Goal: Task Accomplishment & Management: Manage account settings

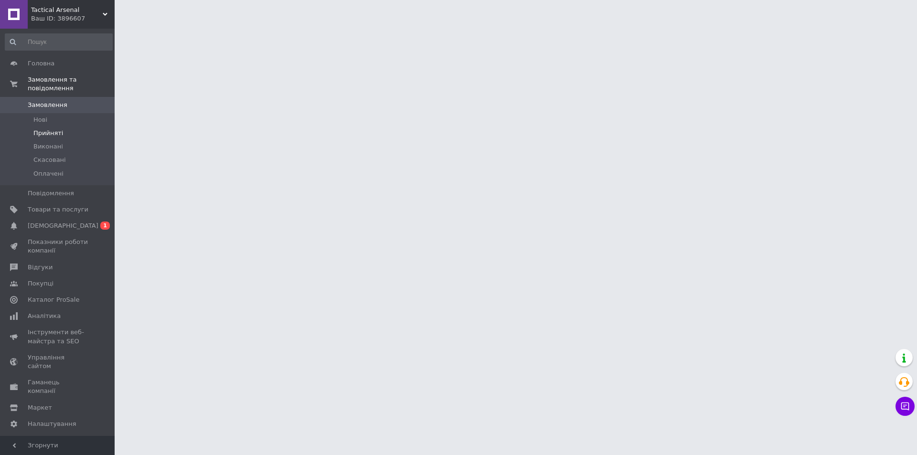
click at [56, 129] on span "Прийняті" at bounding box center [48, 133] width 30 height 9
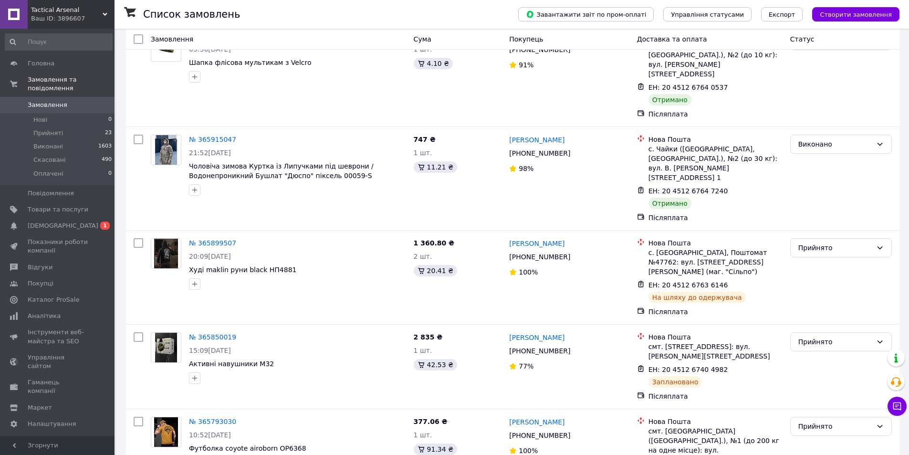
scroll to position [1113, 0]
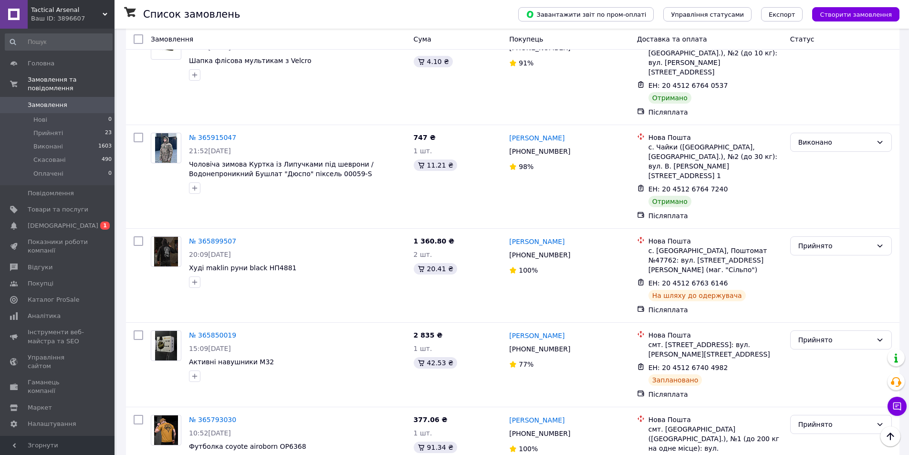
click at [165, 331] on img at bounding box center [166, 346] width 22 height 30
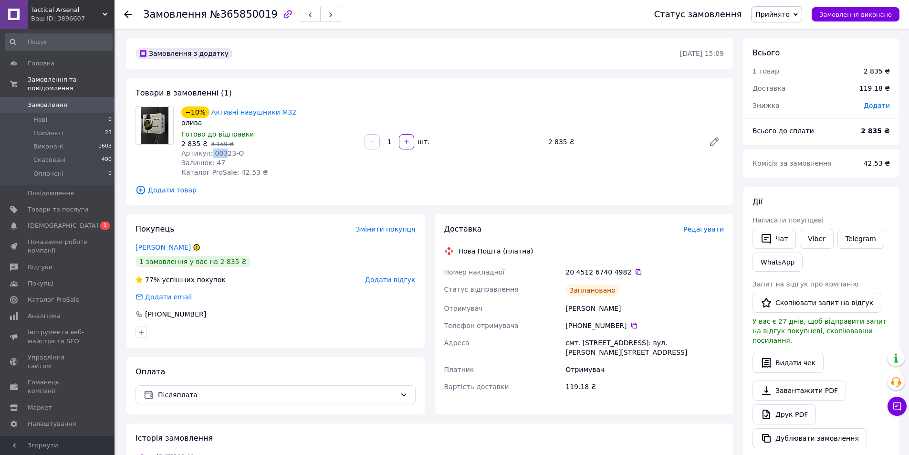
drag, startPoint x: 208, startPoint y: 152, endPoint x: 220, endPoint y: 156, distance: 11.9
click at [220, 156] on span "Артикул: 00323-O" at bounding box center [212, 153] width 63 height 8
click at [222, 158] on div "Залишок: 47" at bounding box center [269, 163] width 176 height 10
drag, startPoint x: 283, startPoint y: 111, endPoint x: 270, endPoint y: 109, distance: 13.0
click at [270, 109] on div "Активні навушники M32" at bounding box center [254, 111] width 87 height 11
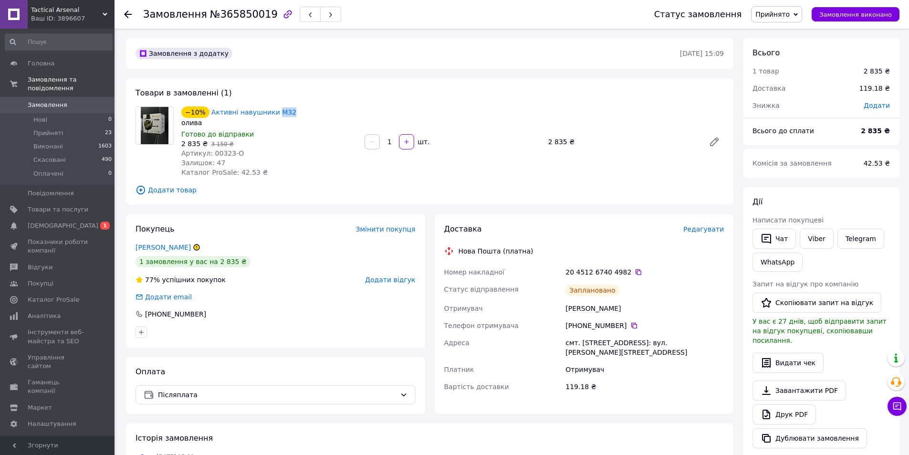
copy link "M32"
click at [701, 230] on span "Редагувати" at bounding box center [704, 229] width 41 height 8
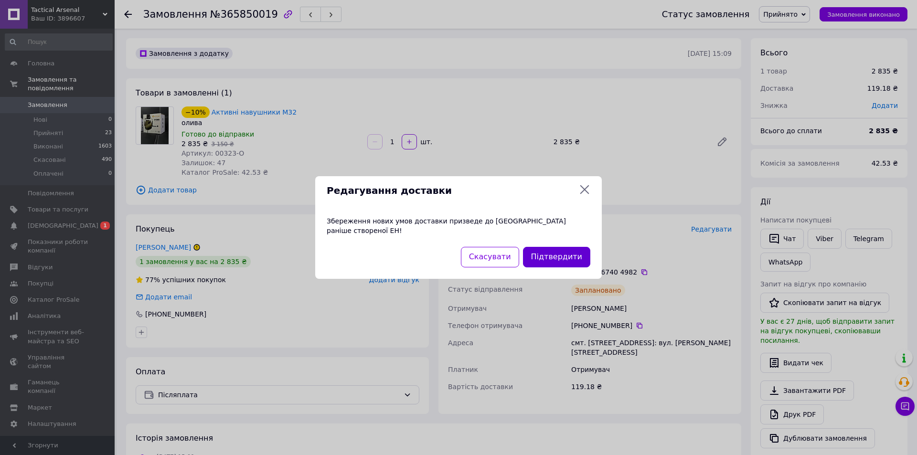
click at [565, 253] on button "Підтвердити" at bounding box center [556, 257] width 67 height 21
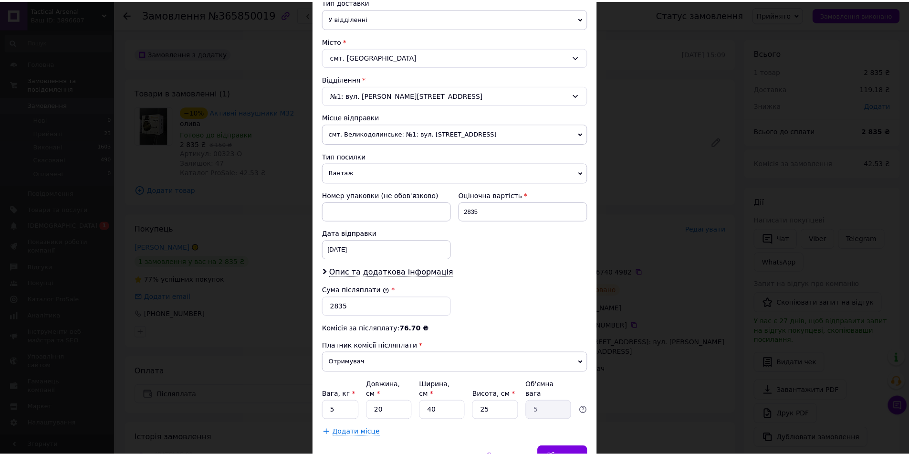
scroll to position [250, 0]
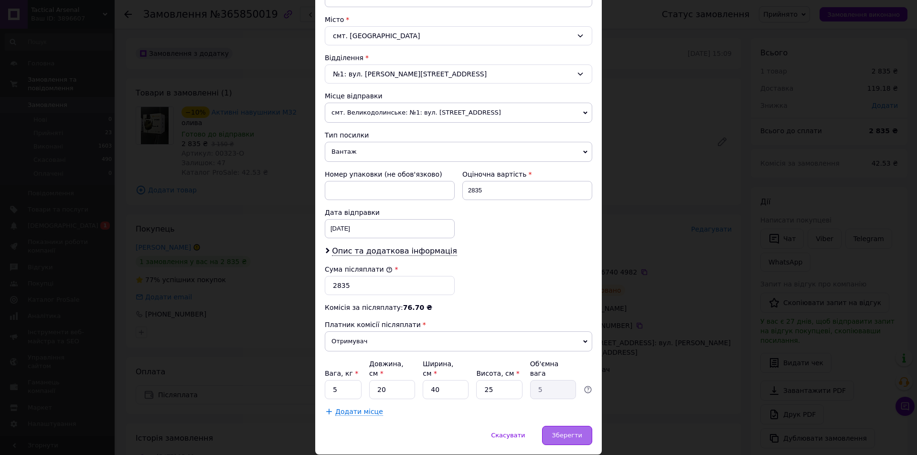
click at [558, 432] on span "Зберегти" at bounding box center [567, 435] width 30 height 7
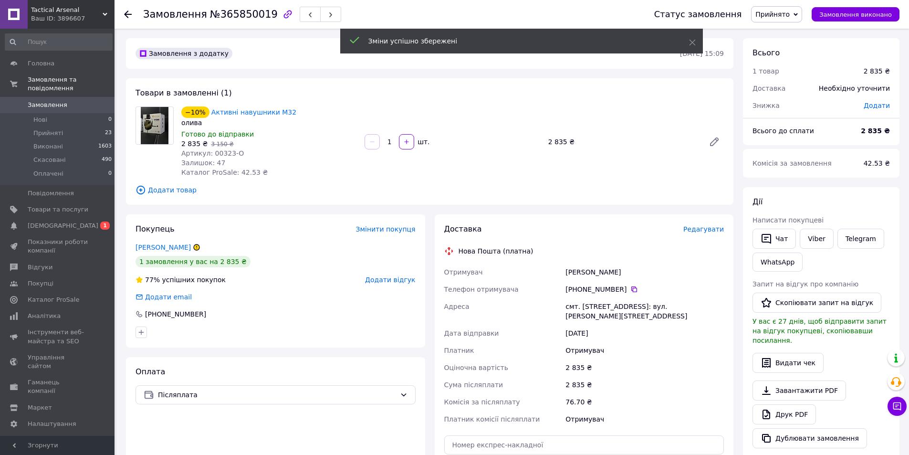
drag, startPoint x: 567, startPoint y: 268, endPoint x: 622, endPoint y: 267, distance: 54.9
click at [624, 264] on div "[PERSON_NAME]" at bounding box center [645, 271] width 162 height 17
copy div "[PERSON_NAME]"
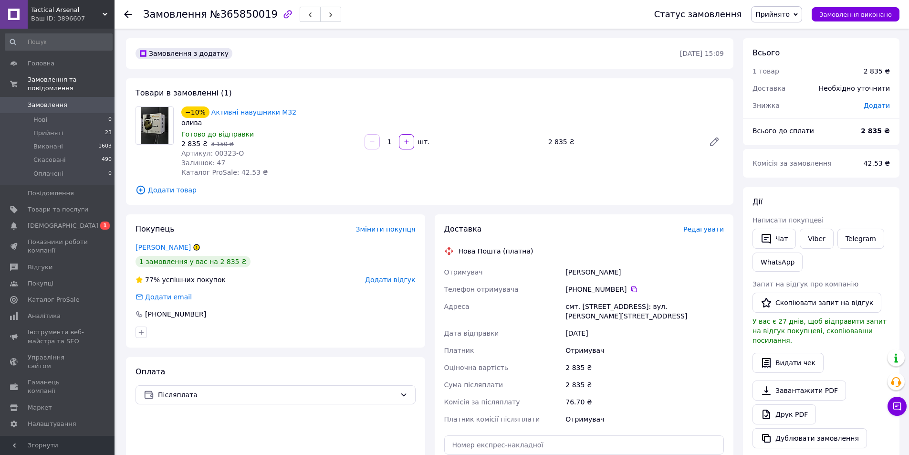
click at [134, 167] on div at bounding box center [155, 141] width 46 height 71
drag, startPoint x: 291, startPoint y: 112, endPoint x: 209, endPoint y: 109, distance: 81.7
click at [209, 109] on div "−10% Активні навушники M32" at bounding box center [269, 111] width 178 height 13
copy link "Активні навушники M32"
click at [404, 429] on div "Оплата Післяплата" at bounding box center [275, 443] width 299 height 172
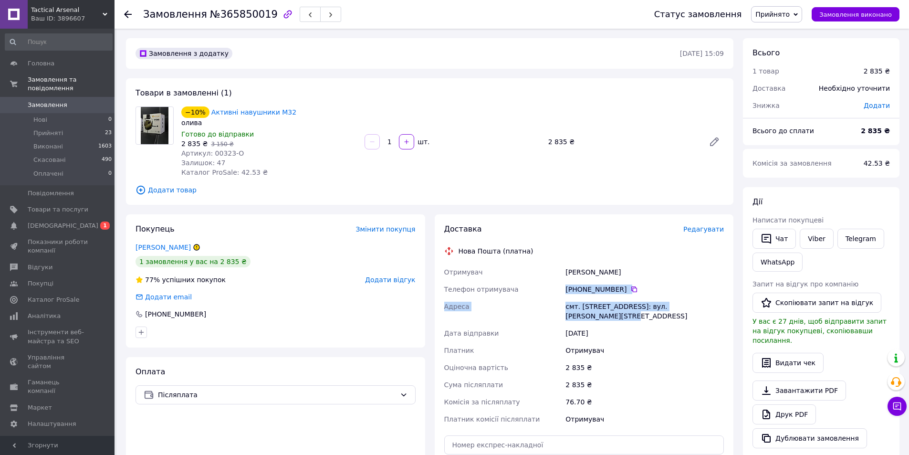
drag, startPoint x: 566, startPoint y: 286, endPoint x: 713, endPoint y: 308, distance: 148.7
click at [713, 308] on div "Отримувач [PERSON_NAME] Телефон отримувача [PHONE_NUMBER]   [GEOGRAPHIC_DATA] с…" at bounding box center [585, 345] width 284 height 164
copy div "[PHONE_NUMBER]   [GEOGRAPHIC_DATA] смт. [STREET_ADDRESS]: вул. [PERSON_NAME][ST…"
click at [140, 160] on div at bounding box center [155, 141] width 46 height 71
drag, startPoint x: 182, startPoint y: 145, endPoint x: 198, endPoint y: 139, distance: 17.1
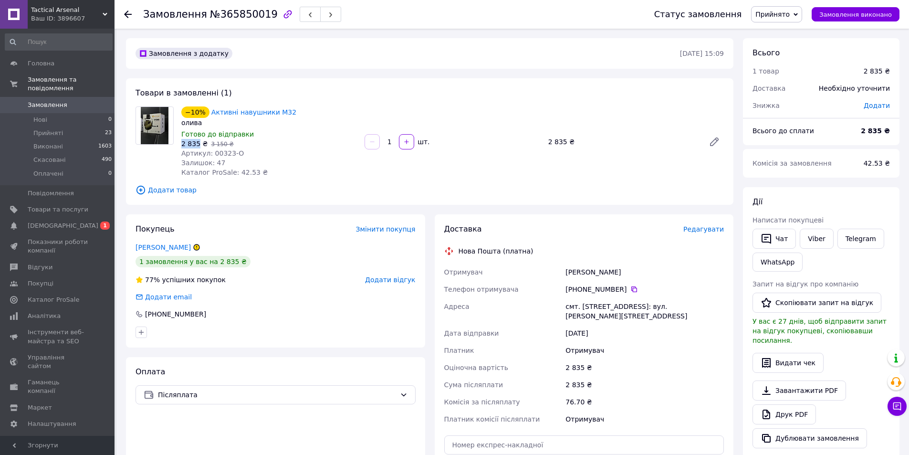
click at [198, 140] on span "2 835 ₴" at bounding box center [194, 144] width 26 height 8
copy span "2 835"
